Goal: Task Accomplishment & Management: Use online tool/utility

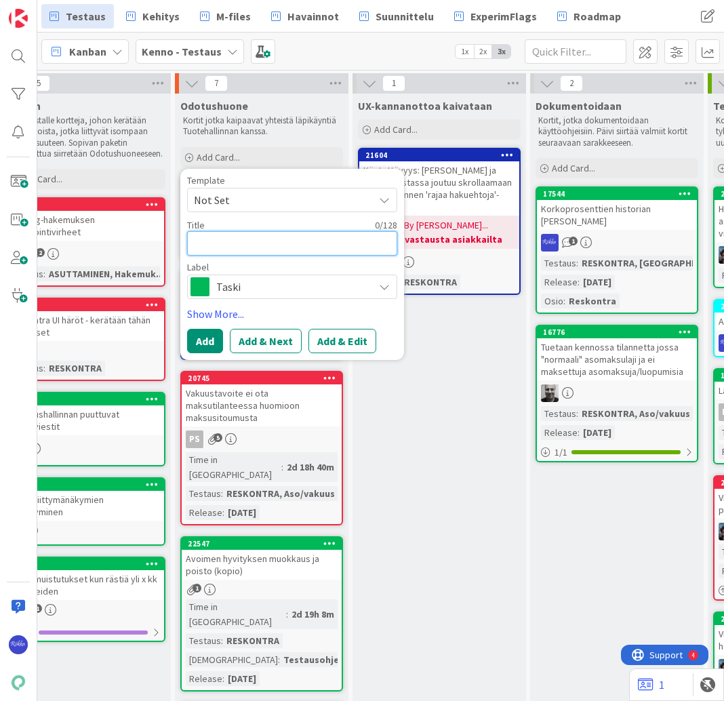
type textarea "P"
type textarea "x"
type textarea "Pe"
type textarea "x"
type textarea "Per"
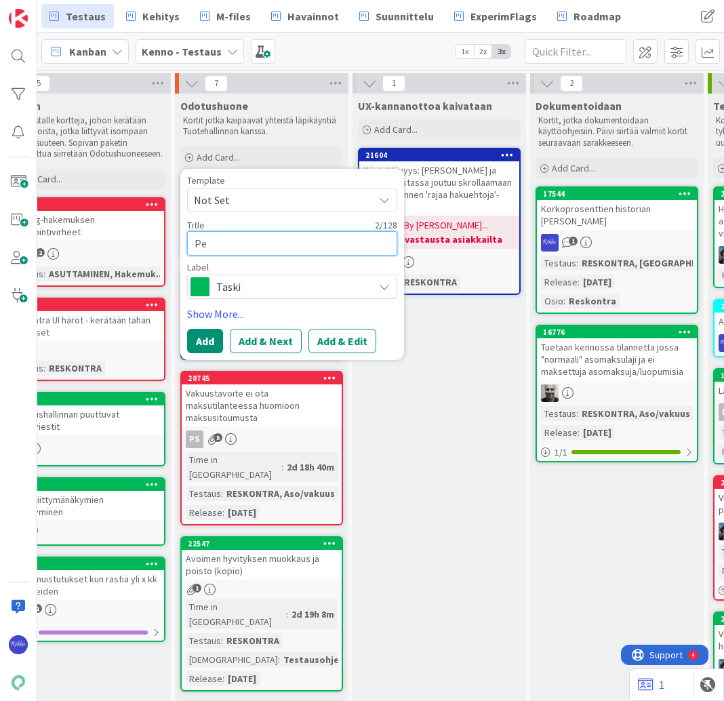
type textarea "x"
type textarea "[GEOGRAPHIC_DATA]"
type textarea "x"
type textarea "Perus"
type textarea "x"
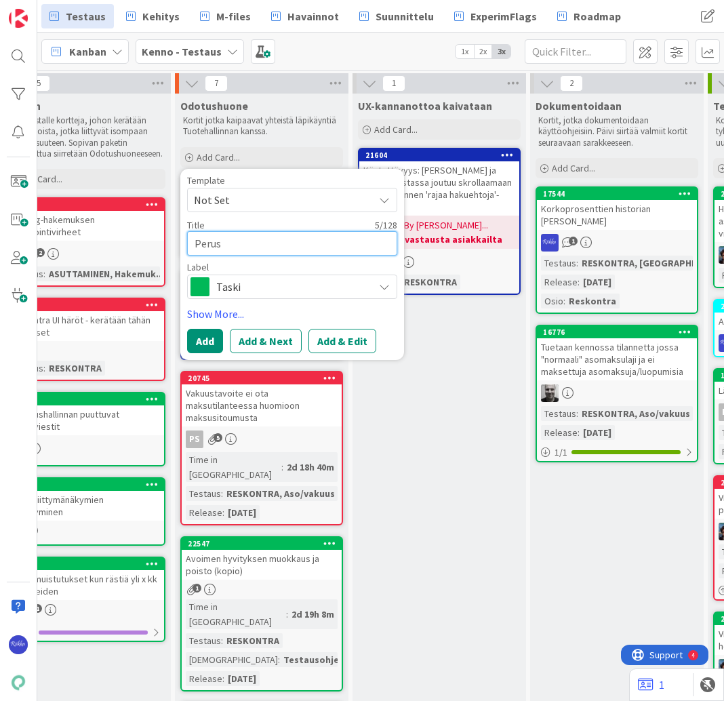
type textarea "Perusp"
type textarea "x"
type textarea "Peruspa"
type textarea "x"
type textarea "Peruspar"
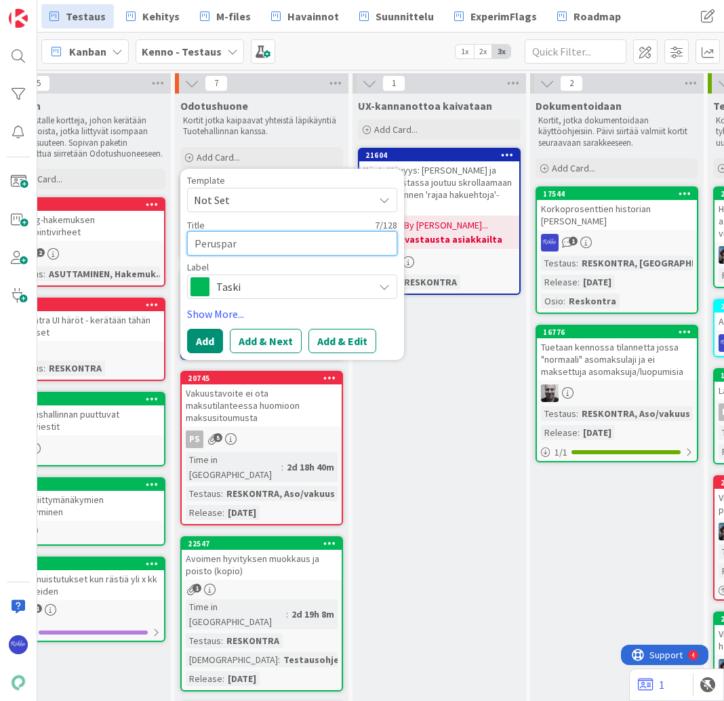
type textarea "x"
type textarea "Peruspara"
type textarea "x"
type textarea "Perusparan"
type textarea "x"
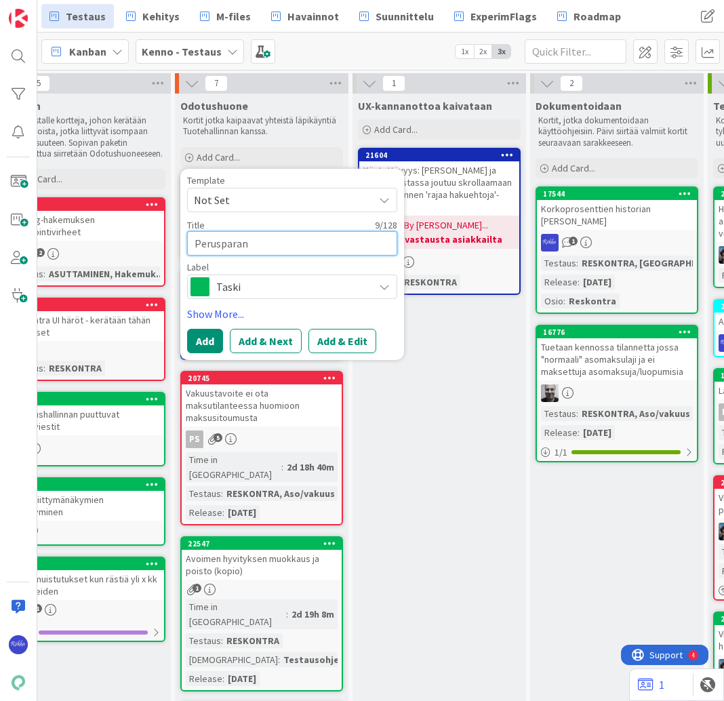
type textarea "Perusparann"
type textarea "x"
type textarea "Perusparannu"
type textarea "x"
type textarea "Perusparannus"
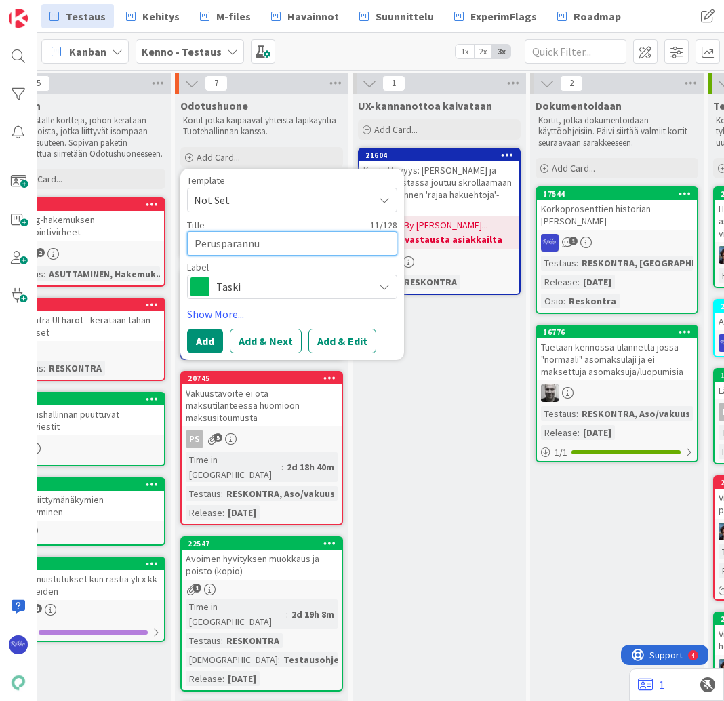
type textarea "x"
type textarea "Perusparannusv"
type textarea "x"
type textarea "Perusparannusvu"
type textarea "x"
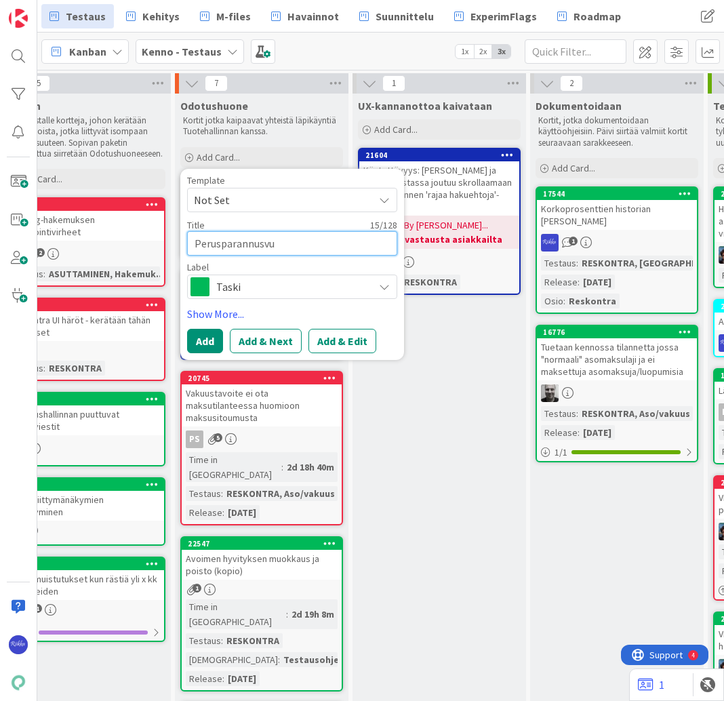
type textarea "Perusparannusvuo"
type textarea "x"
type textarea "Perusparannusvuos"
type textarea "x"
type textarea "Perusparannusvuosi"
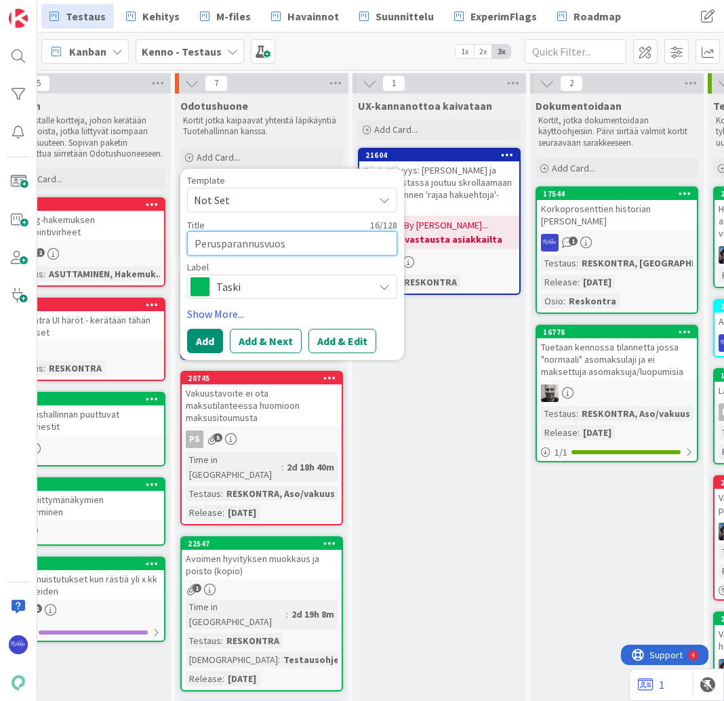
type textarea "x"
type textarea "Perusparannusvuosi"
type textarea "x"
type textarea "Perusparannusvuosi t"
type textarea "x"
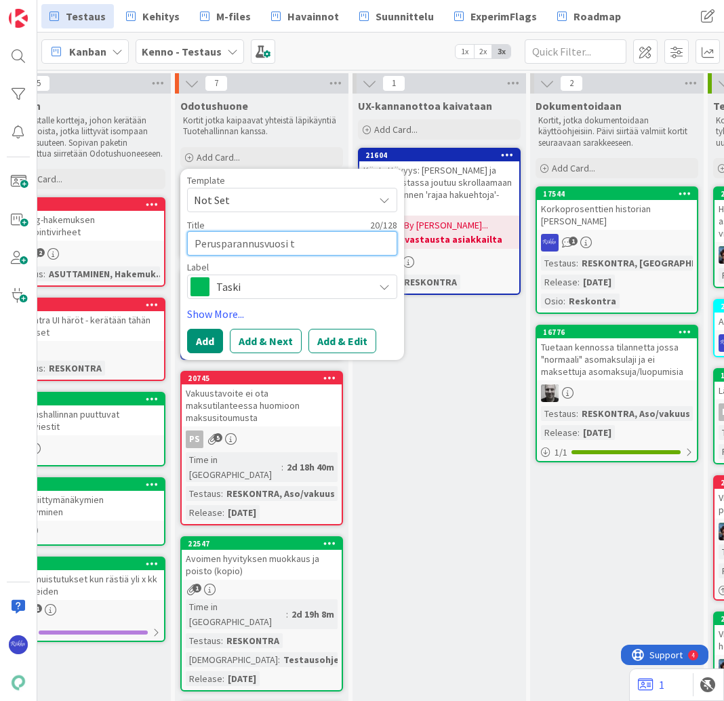
type textarea "Perusparannusvuosi ta"
type textarea "x"
type textarea "Perusparannusvuosi tar"
type textarea "x"
type textarea "Perusparannusvuosi tarj"
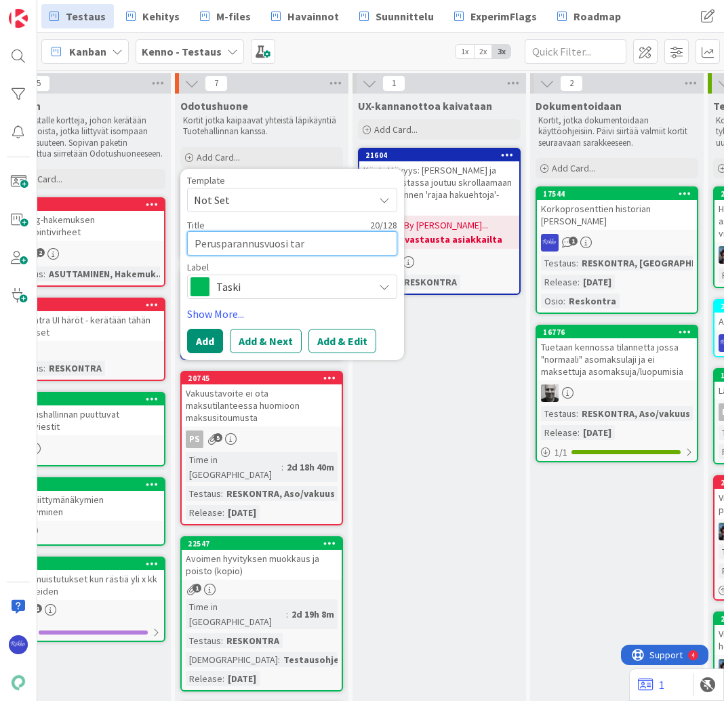
type textarea "x"
type textarea "Perusparannusvuosi tarjo"
type textarea "x"
type textarea "Perusparannusvuosi tarjou"
type textarea "x"
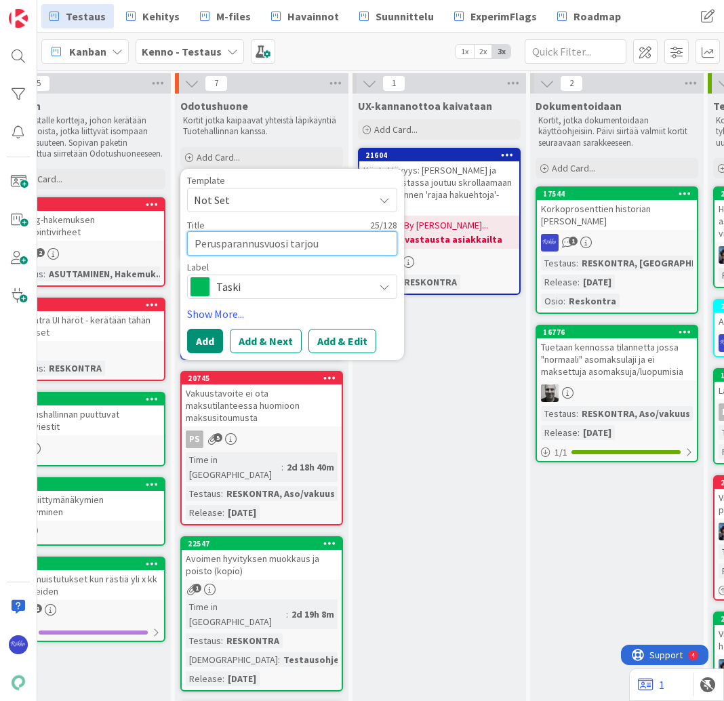
type textarea "Perusparannusvuosi tarjouk"
type textarea "x"
type textarea "Perusparannusvuosi tarjouks"
type textarea "x"
type textarea "Perusparannusvuosi tarjoukse"
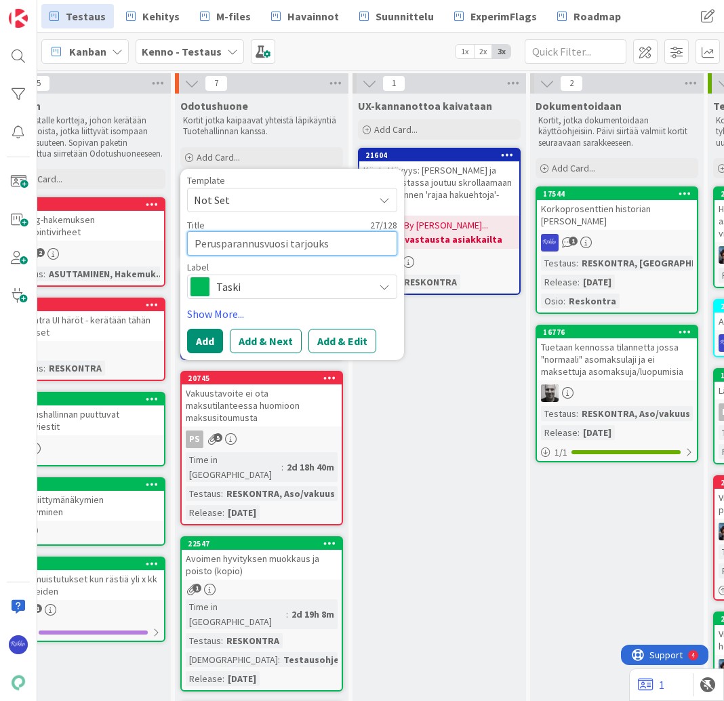
type textarea "x"
type textarea "Perusparannusvuosi tarjouksel"
type textarea "x"
type textarea "Perusparannusvuosi tarjouksell"
type textarea "x"
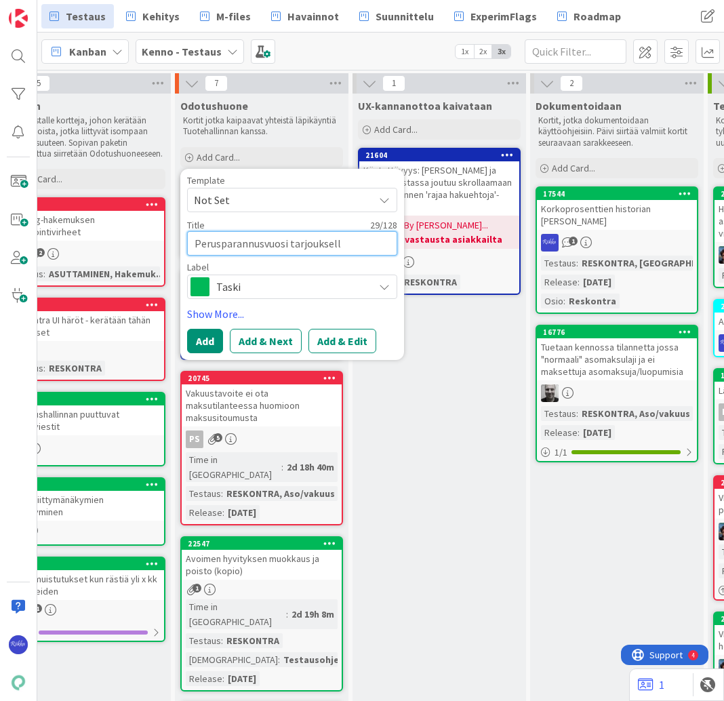
type textarea "Perusparannusvuosi tarjoukselle"
type textarea "x"
type textarea "Perusparannusvuosi tarjoukselle"
type textarea "x"
type textarea "Perusparannusvuosi tarjoukselle t"
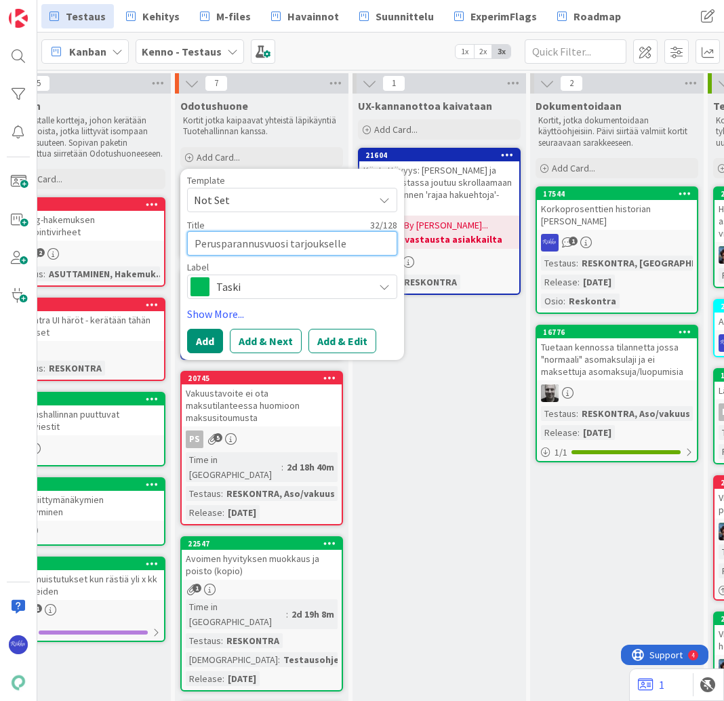
type textarea "x"
type textarea "Perusparannusvuosi tarjoukselle ti"
type textarea "x"
type textarea "Perusparannusvuosi tarjoukselle tie"
type textarea "x"
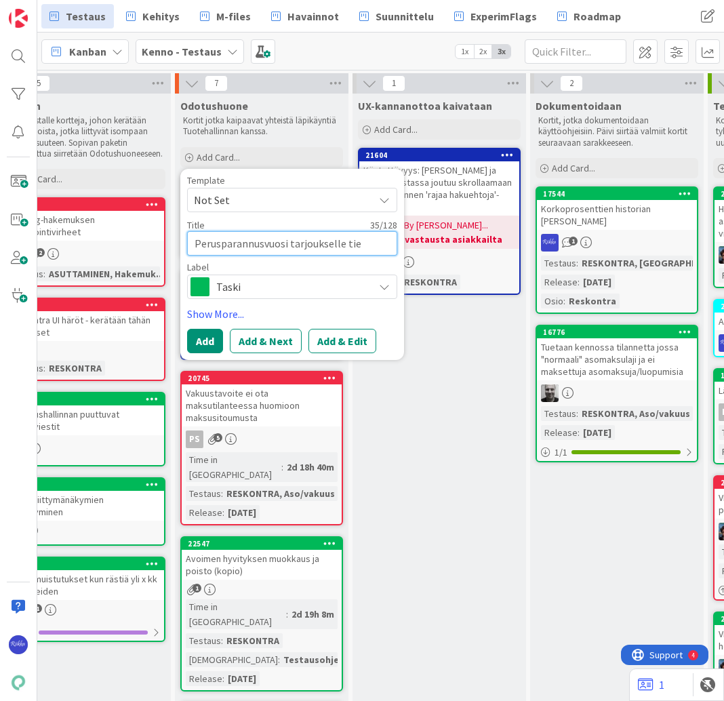
type textarea "Perusparannusvuosi tarjoukselle tied"
type textarea "x"
type textarea "Perusparannusvuosi tarjoukselle tiedo"
type textarea "x"
type textarea "Perusparannusvuosi tarjoukselle tiedok"
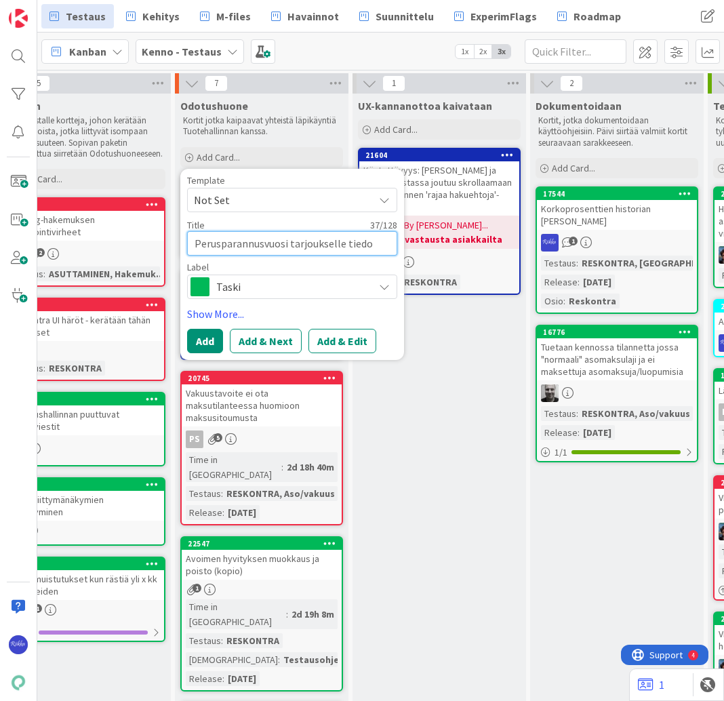
type textarea "x"
type textarea "Perusparannusvuosi tarjoukselle tiedoks"
type textarea "x"
type textarea "Perusparannusvuosi tarjoukselle tiedoksi"
type textarea "x"
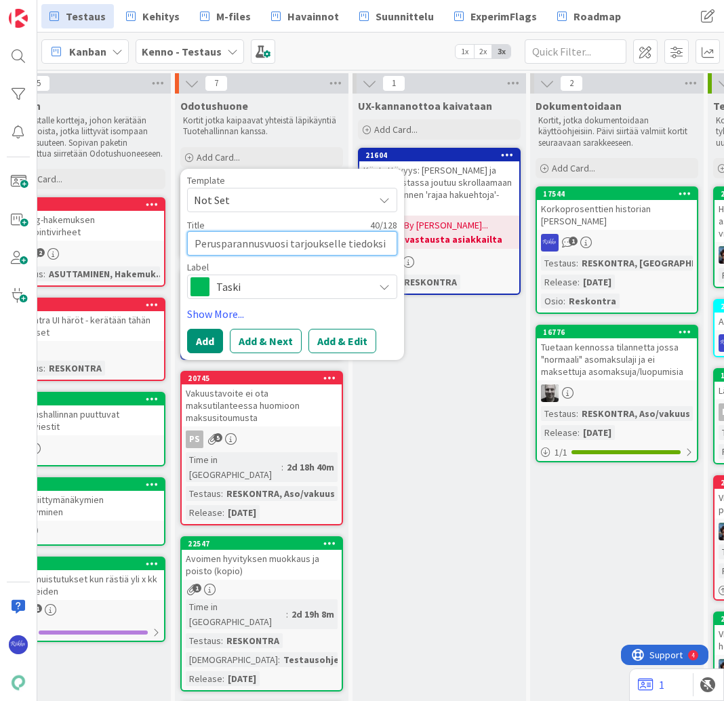
type textarea "Perusparannusvuosi tarjoukselle tiedoksi"
click at [364, 341] on button "Add & Edit" at bounding box center [343, 341] width 68 height 24
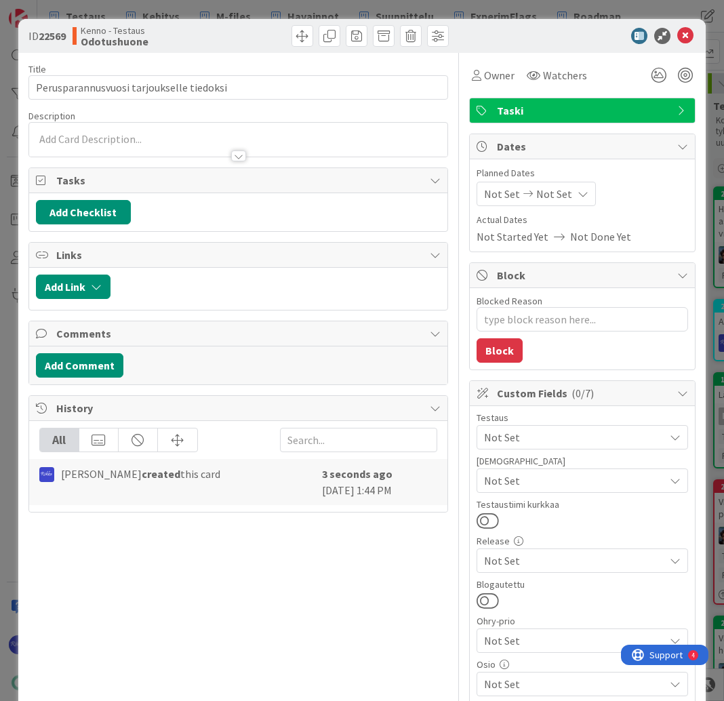
type textarea "x"
click at [239, 155] on div at bounding box center [238, 156] width 15 height 11
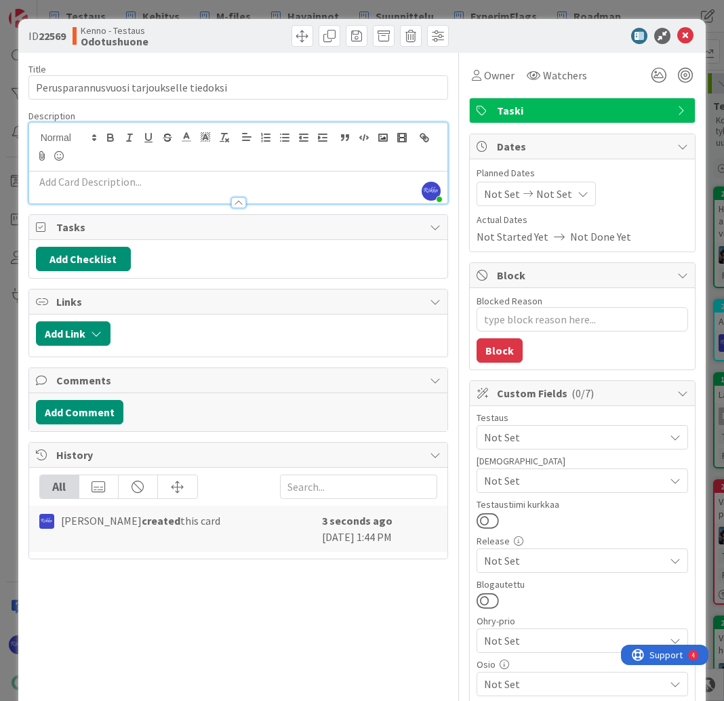
click at [133, 190] on div at bounding box center [238, 196] width 419 height 14
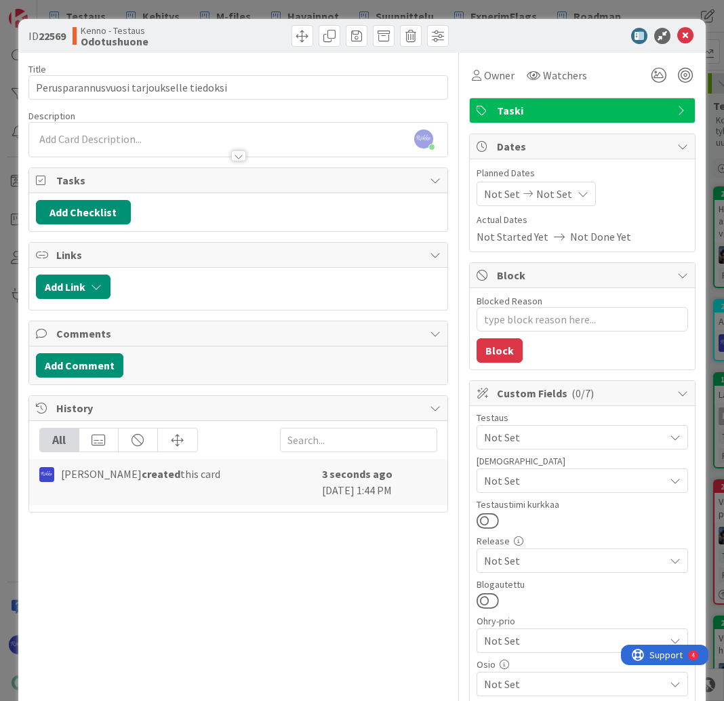
click at [236, 152] on div at bounding box center [238, 156] width 15 height 11
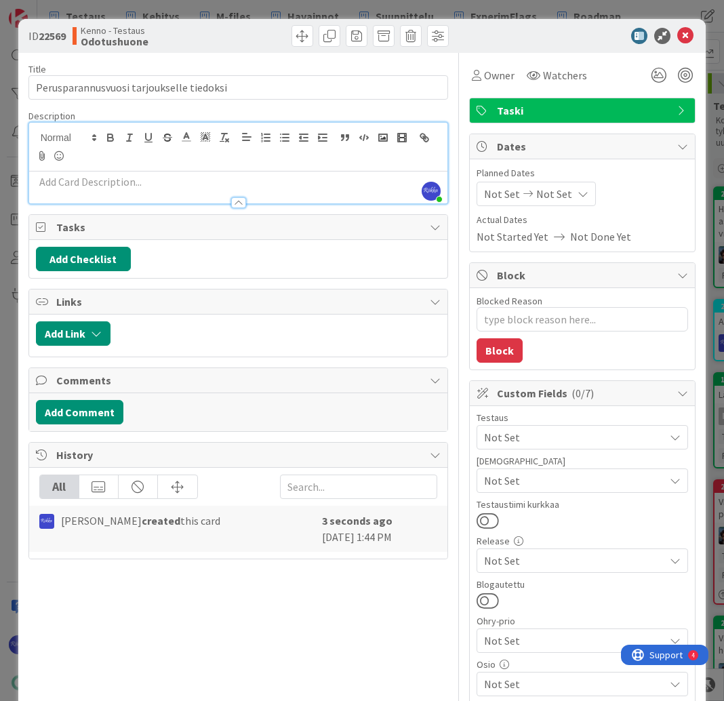
click at [150, 178] on p at bounding box center [239, 182] width 406 height 16
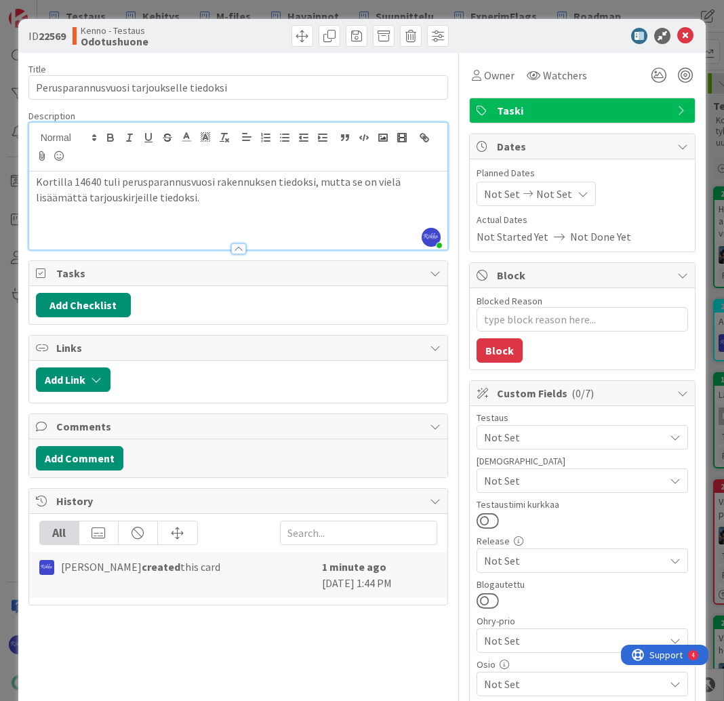
click at [73, 221] on p at bounding box center [239, 228] width 406 height 16
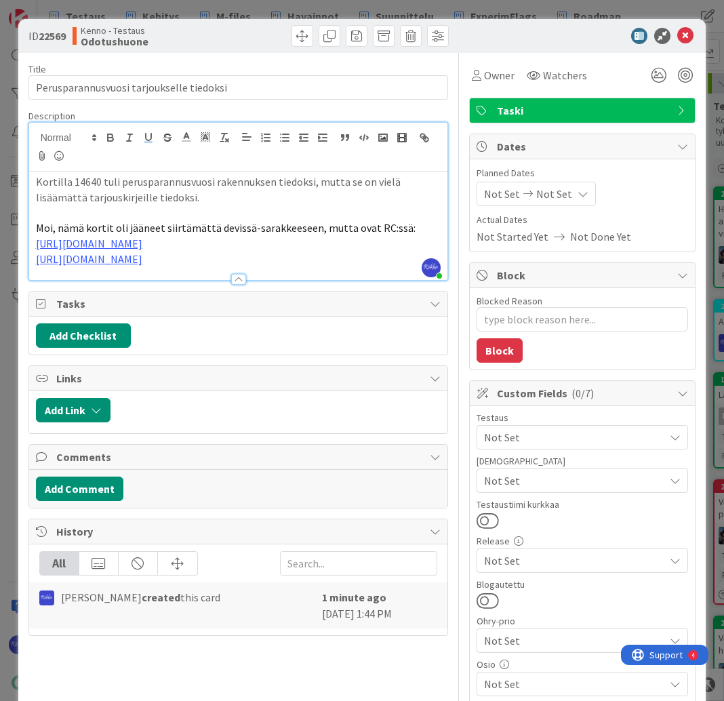
drag, startPoint x: 292, startPoint y: 286, endPoint x: 30, endPoint y: 228, distance: 268.9
click at [30, 228] on div "Kortilla 14640 tuli perusparannusvuosi rakennuksen tiedoksi, mutta se on vielä …" at bounding box center [238, 226] width 419 height 109
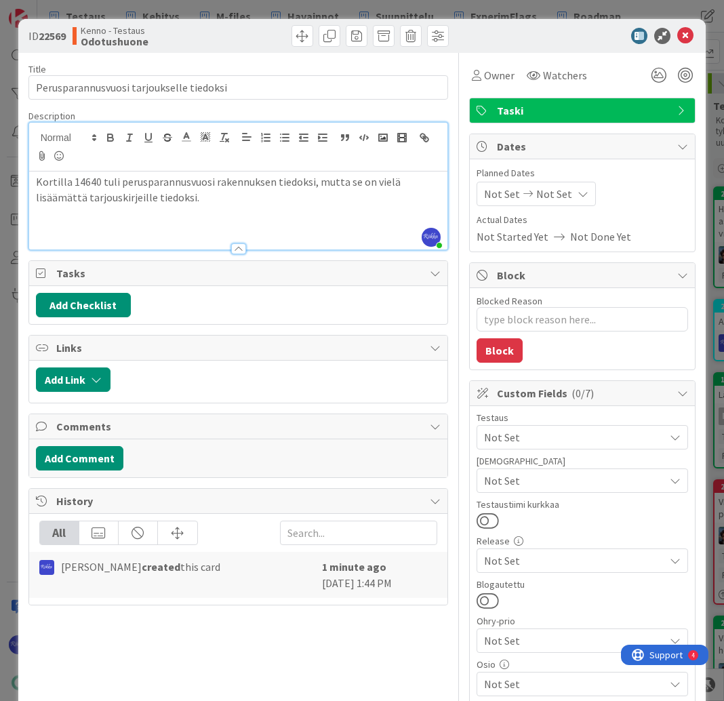
click at [92, 220] on p at bounding box center [239, 228] width 406 height 16
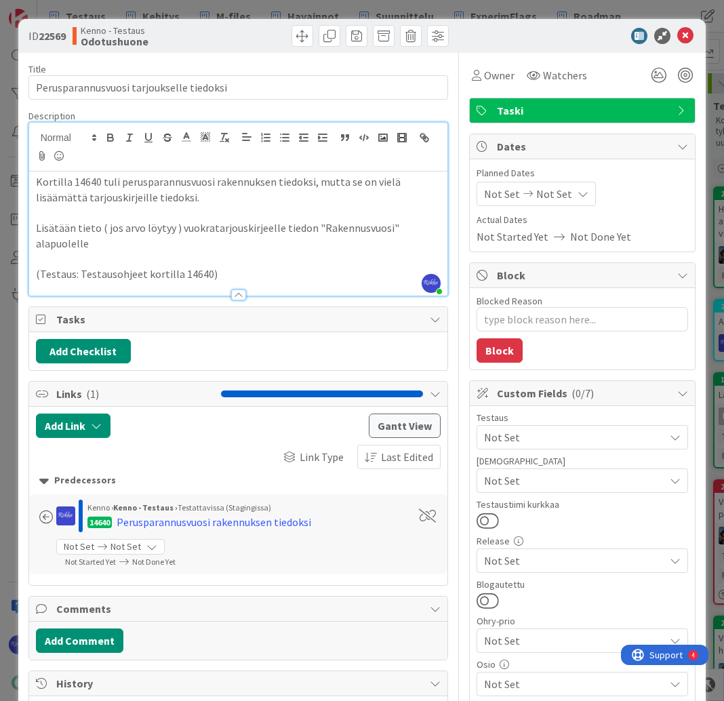
click at [543, 483] on span "Not Set" at bounding box center [574, 481] width 180 height 16
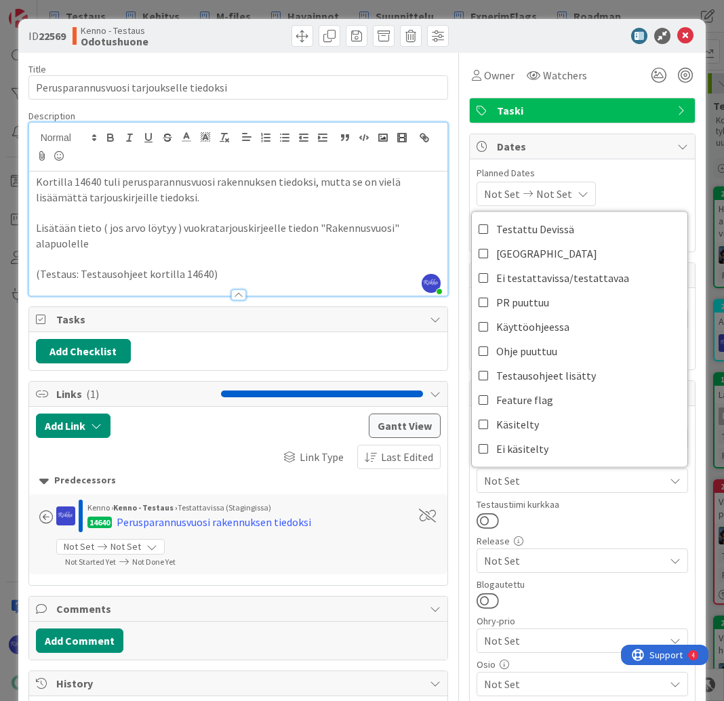
click at [563, 525] on div at bounding box center [583, 521] width 212 height 18
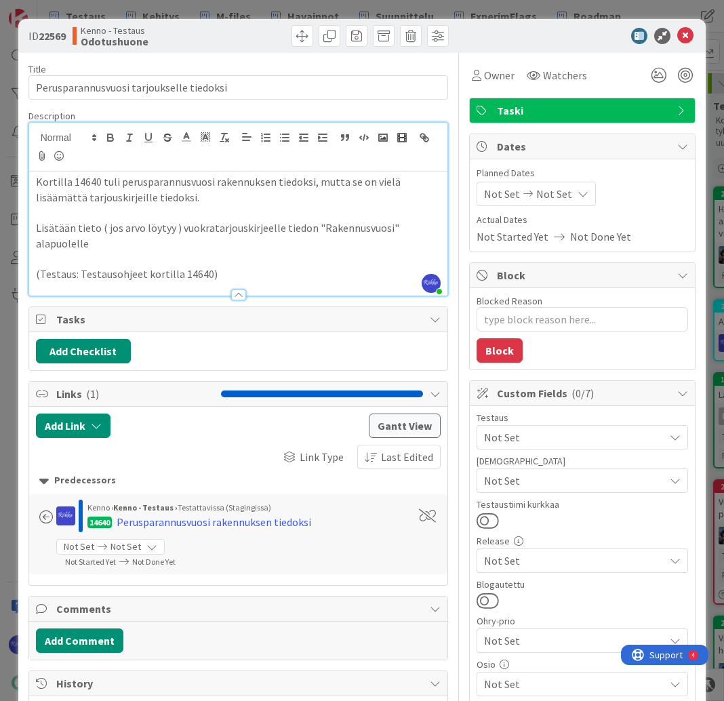
click at [569, 440] on span "Not Set" at bounding box center [574, 437] width 180 height 16
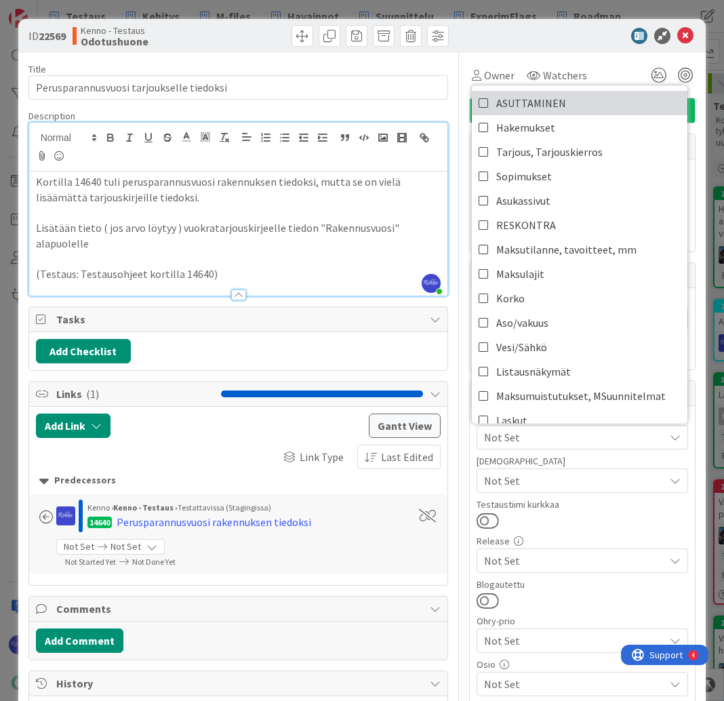
click at [573, 106] on link "ASUTTAMINEN" at bounding box center [580, 103] width 216 height 24
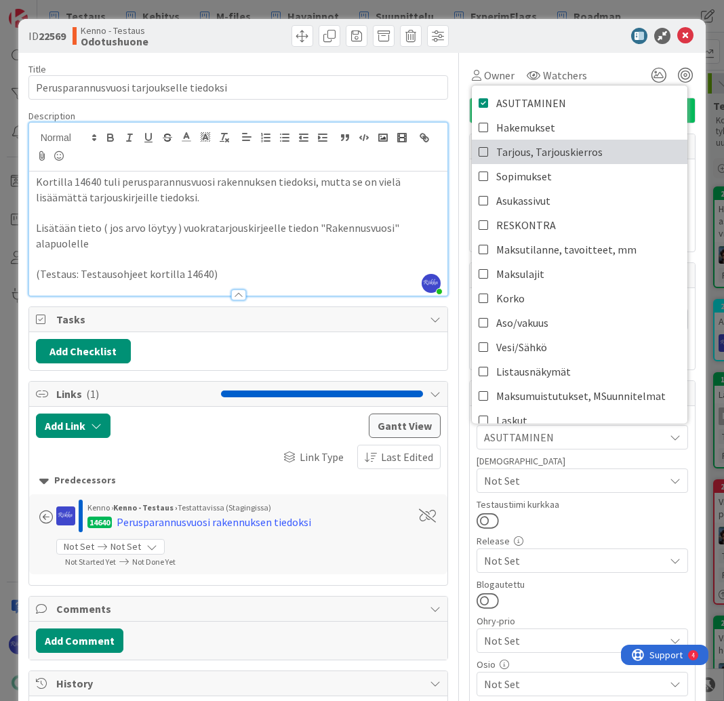
click at [510, 152] on span "Tarjous, Tarjouskierros" at bounding box center [550, 152] width 106 height 20
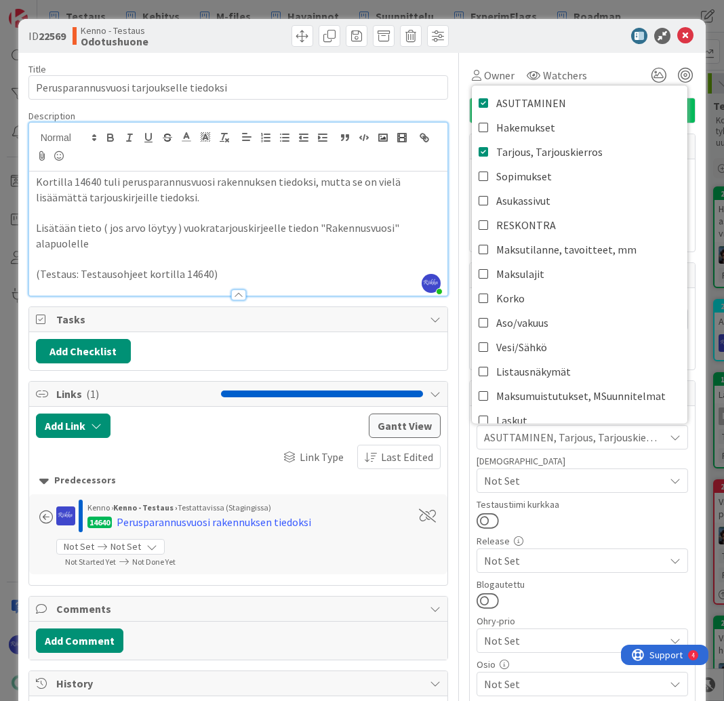
click at [580, 512] on div at bounding box center [583, 521] width 212 height 18
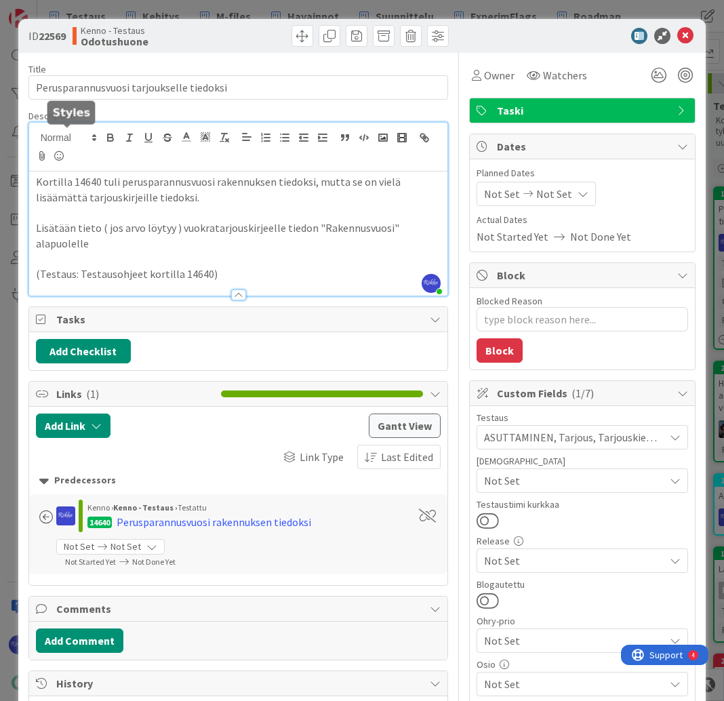
click at [239, 195] on p "Kortilla 14640 tuli perusparannusvuosi rakennuksen tiedoksi, mutta se on vielä …" at bounding box center [239, 189] width 406 height 31
click at [678, 36] on icon at bounding box center [686, 36] width 16 height 16
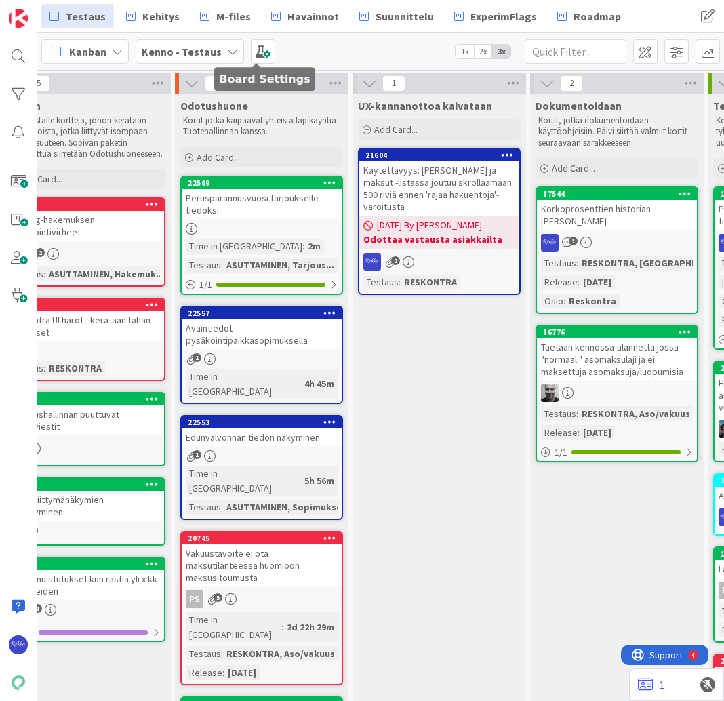
click at [159, 14] on span "Kehitys" at bounding box center [160, 16] width 37 height 16
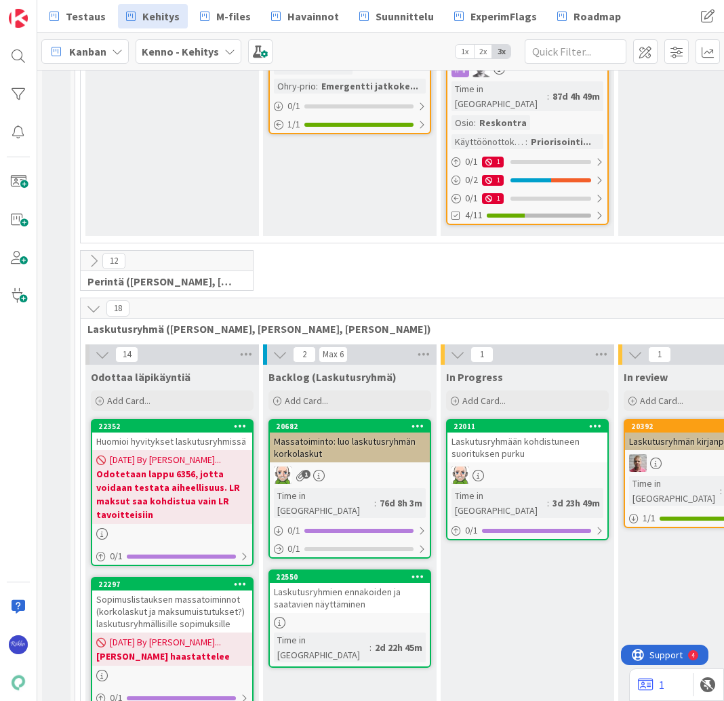
scroll to position [977, 0]
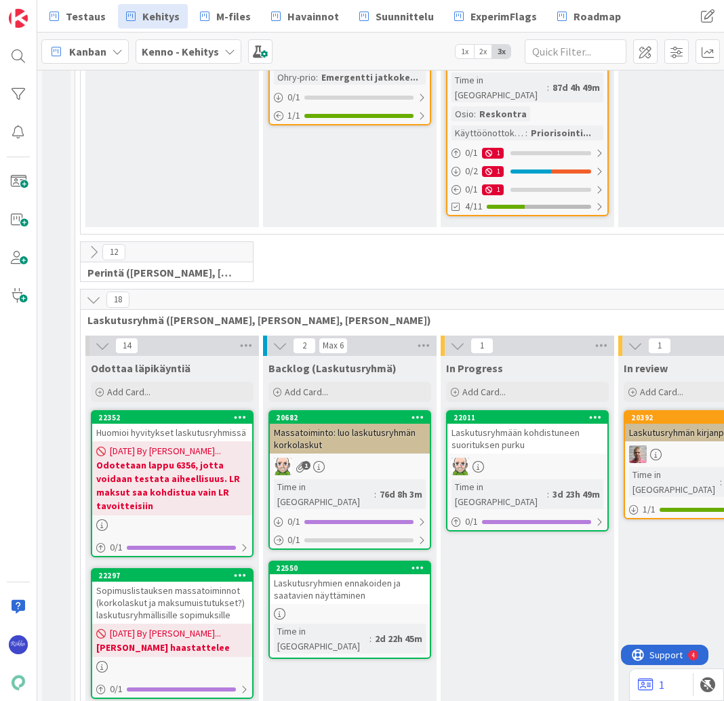
click at [90, 292] on icon at bounding box center [93, 299] width 15 height 15
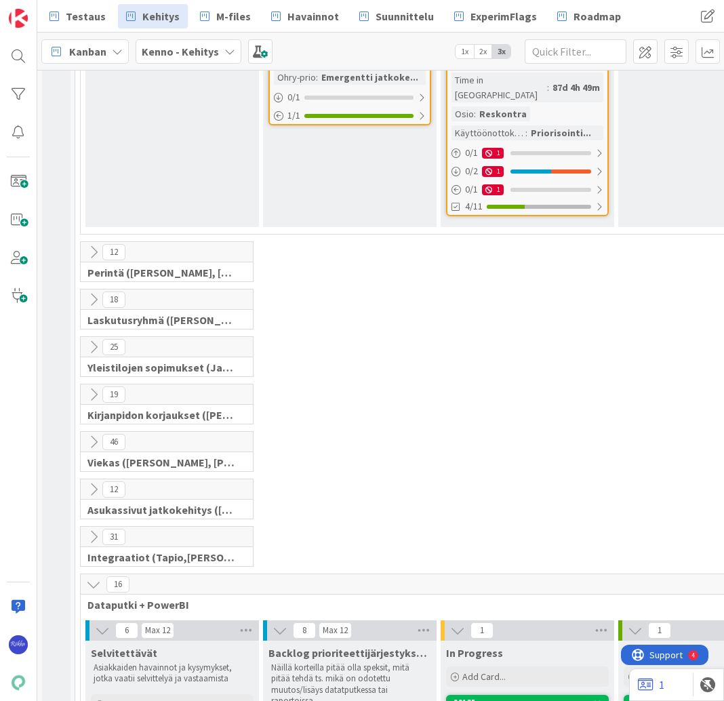
scroll to position [1031, 0]
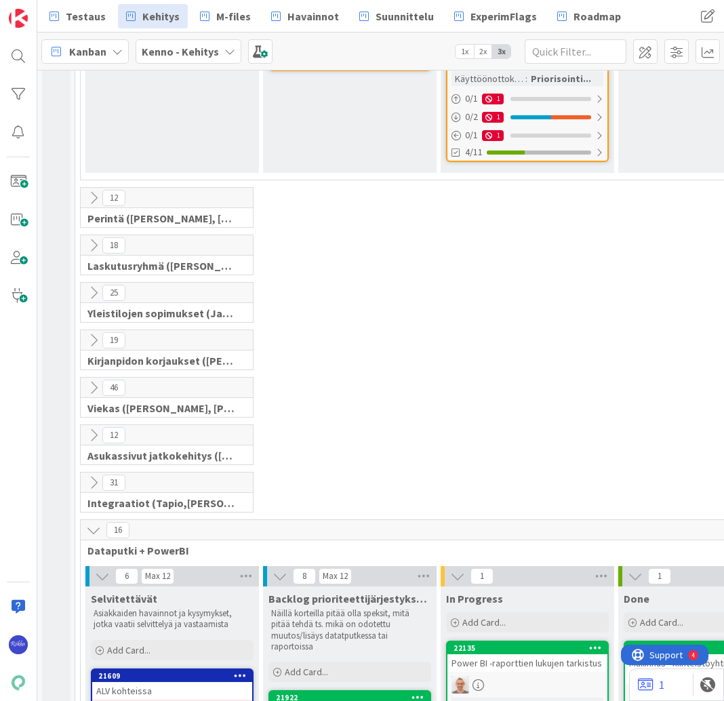
click at [92, 286] on icon at bounding box center [93, 293] width 15 height 15
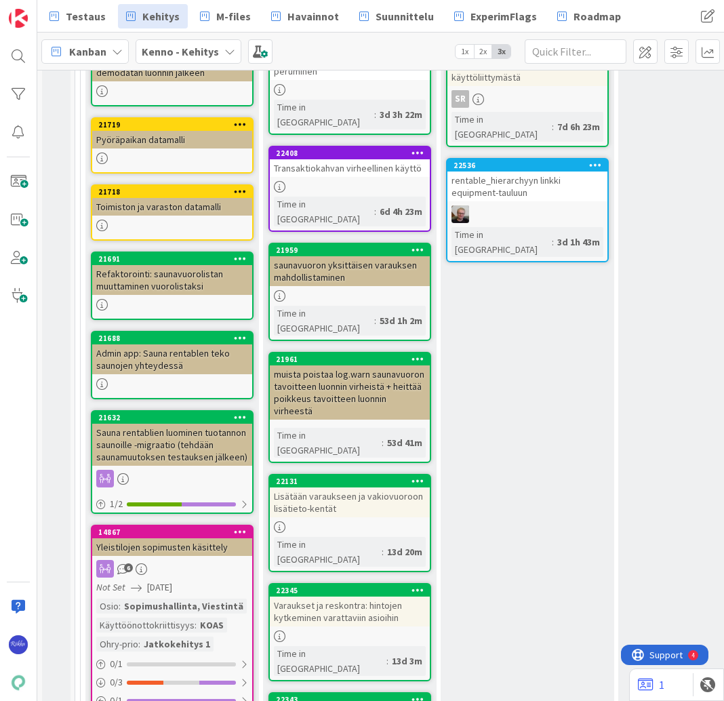
scroll to position [1574, 0]
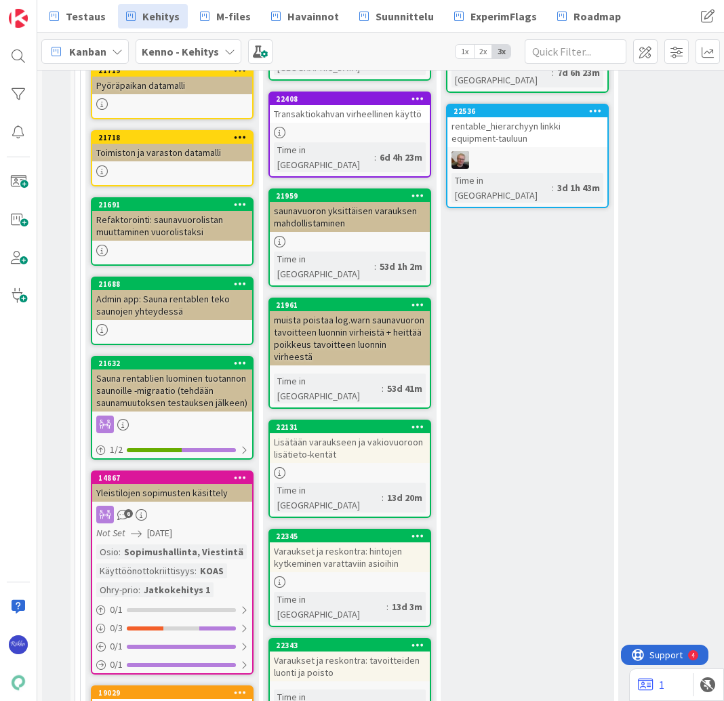
click at [179, 370] on div "Sauna rentablien luominen tuotannon saunoille -migraatio (tehdään saunamuutokse…" at bounding box center [172, 391] width 160 height 42
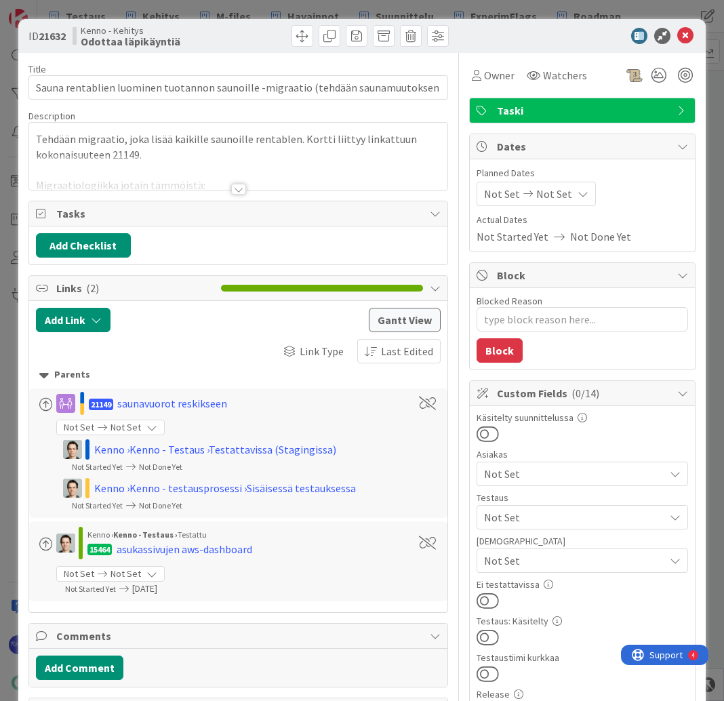
click at [235, 189] on div at bounding box center [238, 189] width 15 height 11
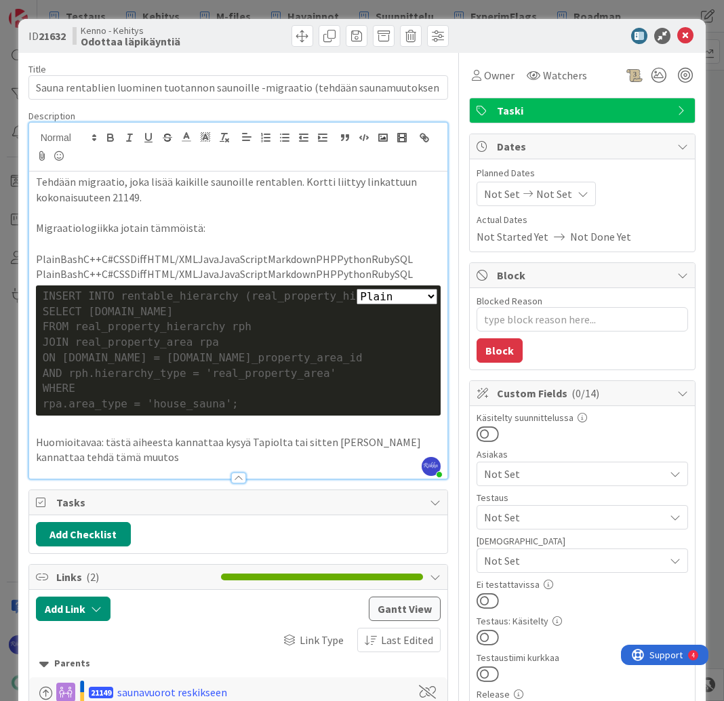
type textarea "x"
click at [678, 38] on icon at bounding box center [686, 36] width 16 height 16
